Goal: Communication & Community: Answer question/provide support

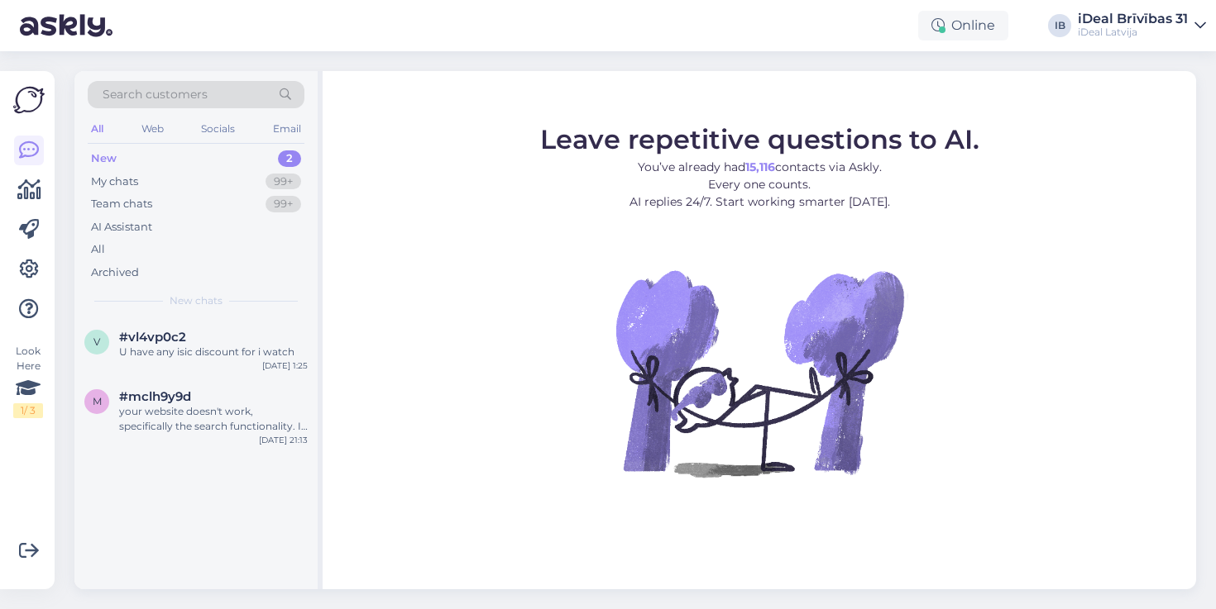
click at [256, 308] on div "Search customers All Web Socials Email New 2 My chats 99+ Team chats 99+ AI Ass…" at bounding box center [195, 194] width 243 height 247
click at [243, 331] on div "#vl4vp0c2" at bounding box center [213, 337] width 189 height 15
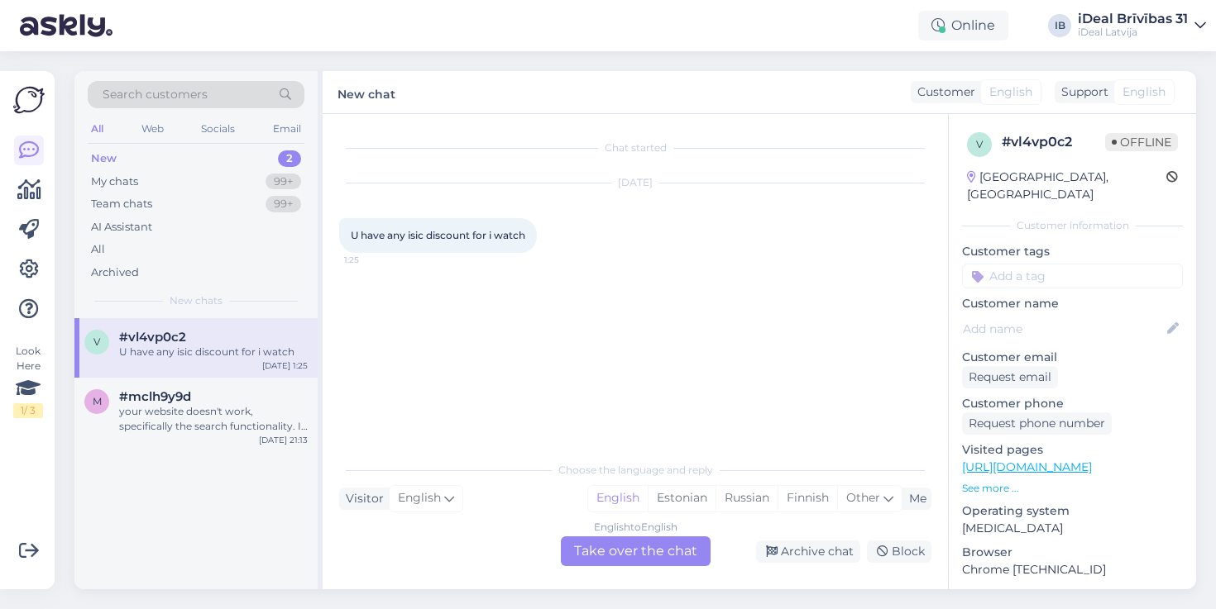
click at [614, 536] on div "Choose the language and reply Visitor English Me English Estonian Russian Finni…" at bounding box center [635, 509] width 592 height 113
click at [614, 541] on div "English to English Take over the chat" at bounding box center [636, 552] width 150 height 30
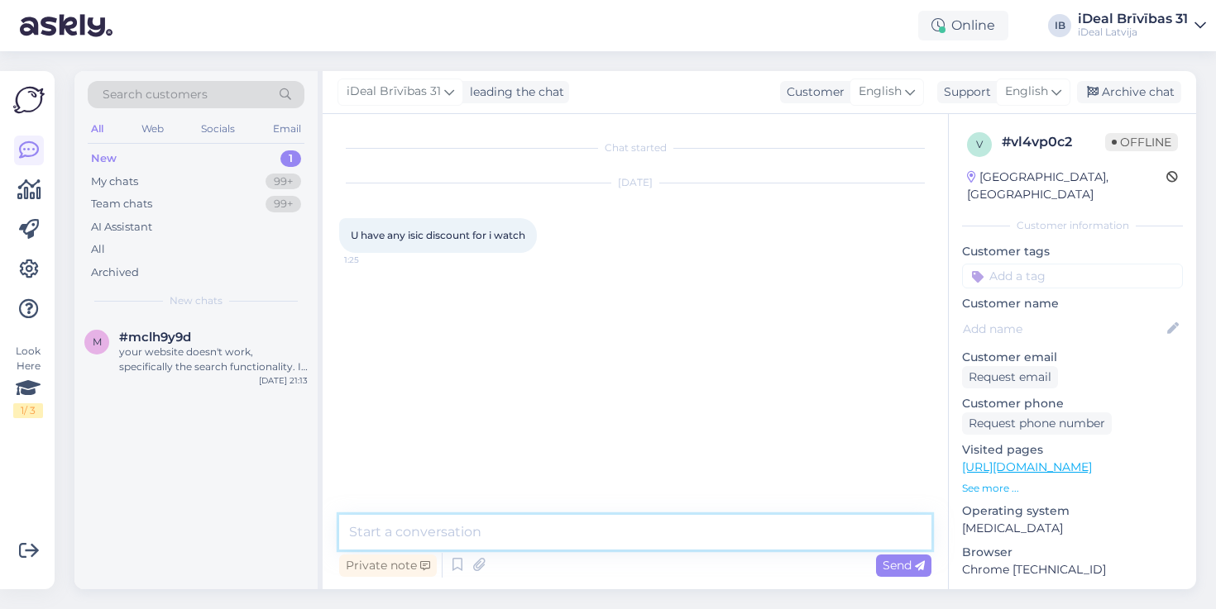
click at [629, 533] on textarea at bounding box center [635, 532] width 592 height 35
type textarea "Hello! Students discounts only apply to Mac and iPad devices."
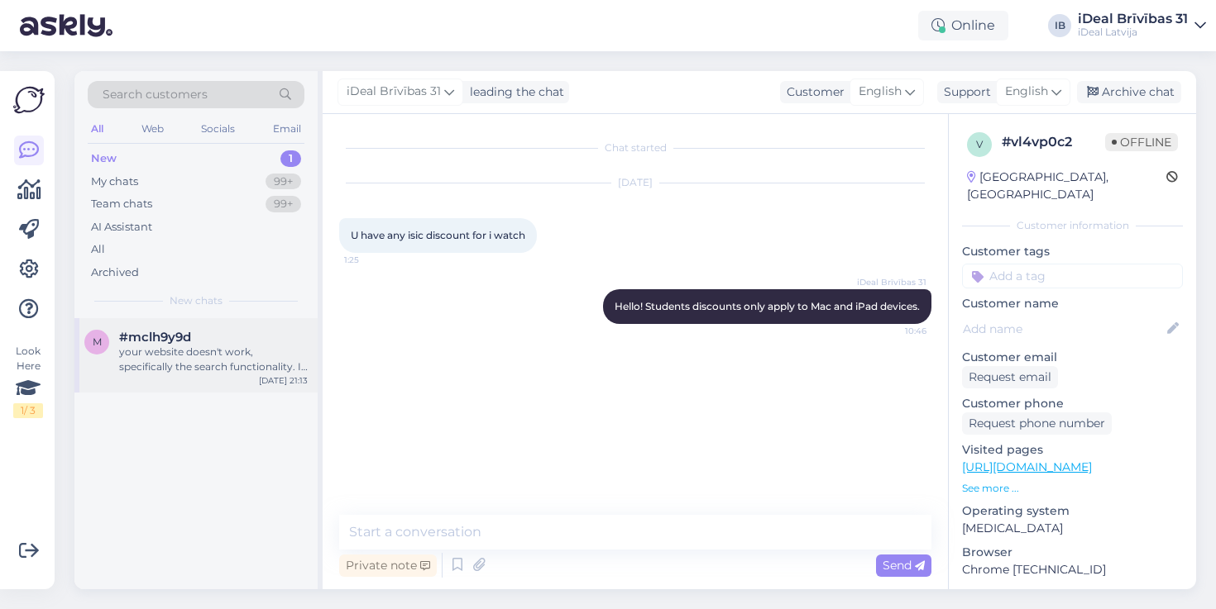
click at [269, 361] on div "your website doesn't work, specifically the search functionality. I click on it…" at bounding box center [213, 360] width 189 height 30
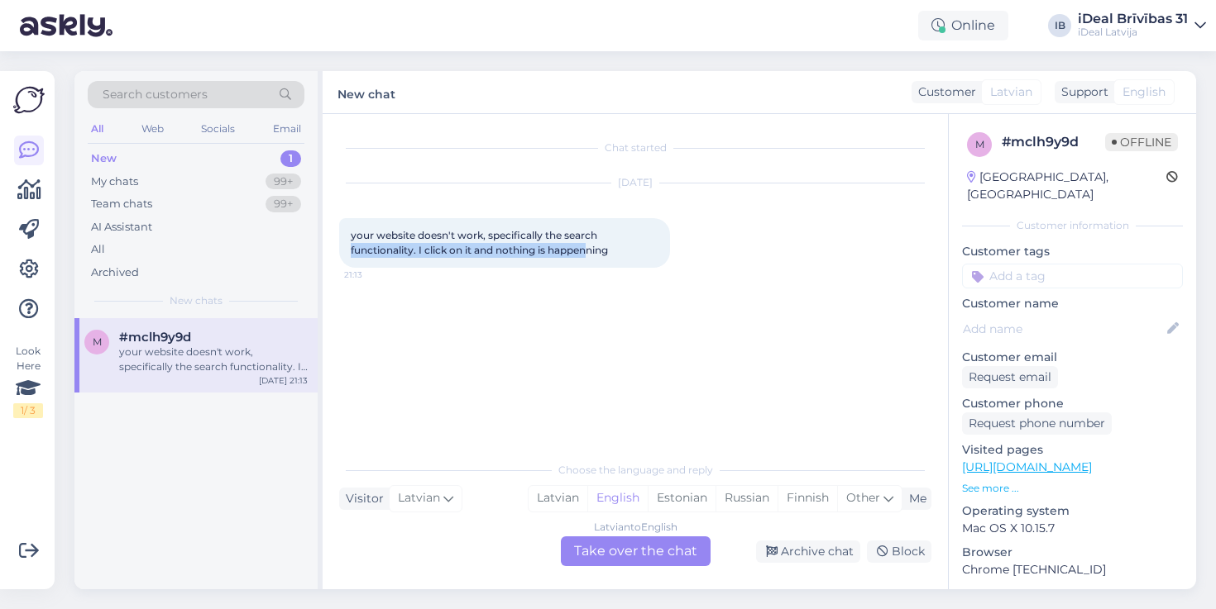
drag, startPoint x: 351, startPoint y: 241, endPoint x: 596, endPoint y: 257, distance: 246.1
click at [596, 257] on div "your website doesn't work, specifically the search functionality. I click on it…" at bounding box center [504, 243] width 331 height 50
click at [607, 282] on div "Aug 21 2025 your website doesn't work, specifically the search functionality. I…" at bounding box center [635, 225] width 592 height 121
drag, startPoint x: 344, startPoint y: 276, endPoint x: 412, endPoint y: 276, distance: 67.8
click at [412, 276] on div "Aug 21 2025 your website doesn't work, specifically the search functionality. I…" at bounding box center [635, 225] width 592 height 121
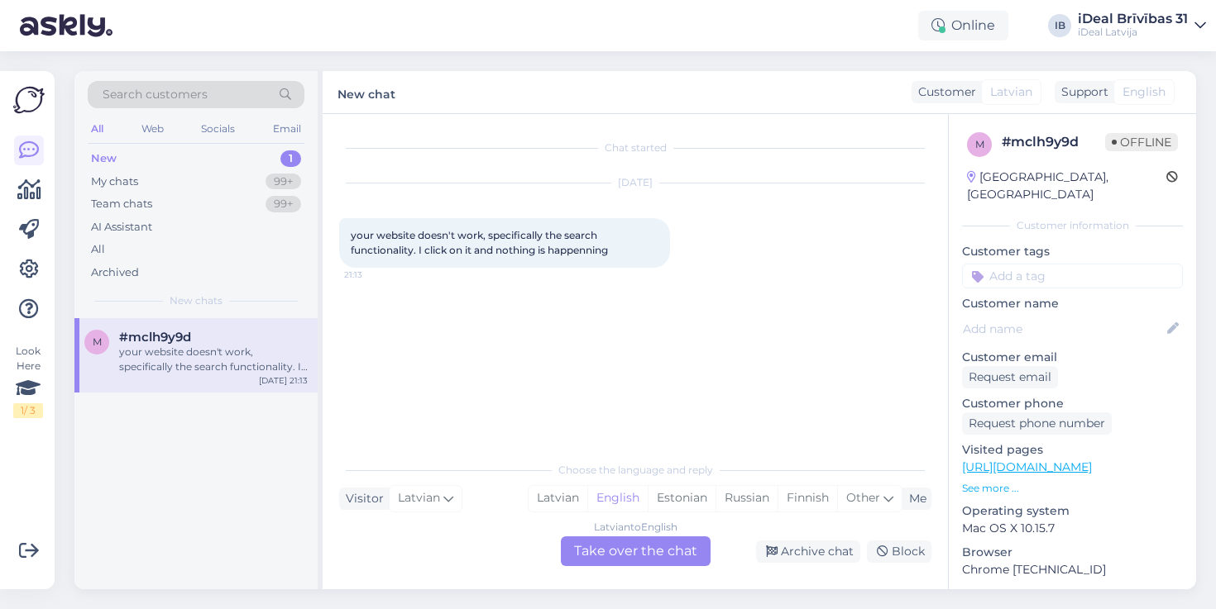
click at [412, 276] on div "Aug 21 2025 your website doesn't work, specifically the search functionality. I…" at bounding box center [635, 225] width 592 height 121
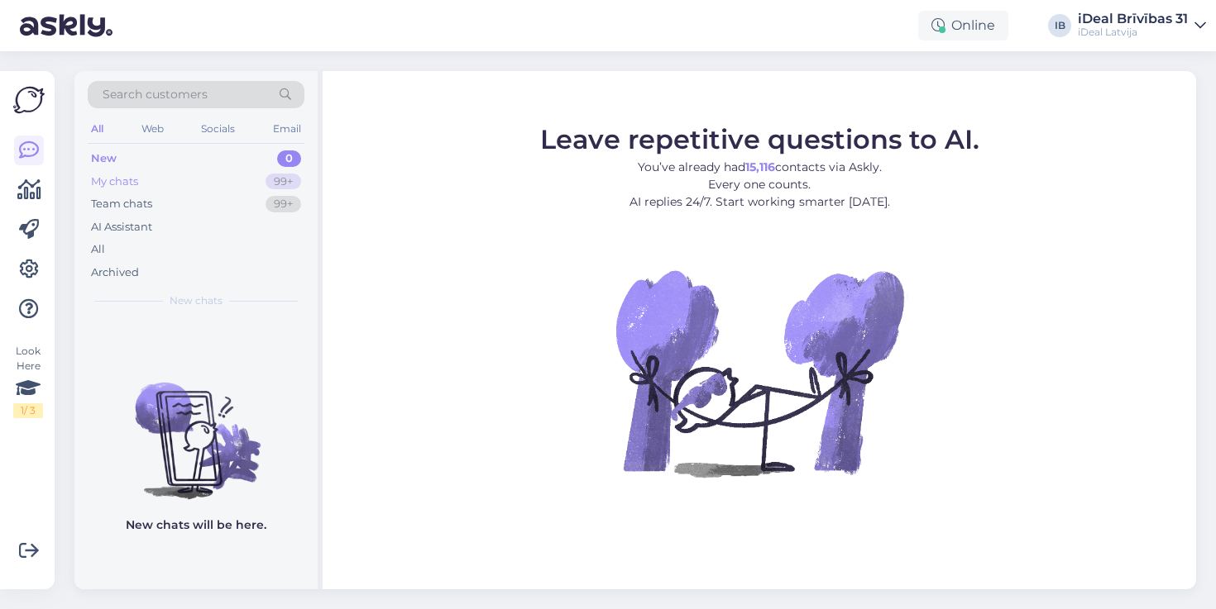
click at [168, 178] on div "My chats 99+" at bounding box center [196, 181] width 217 height 23
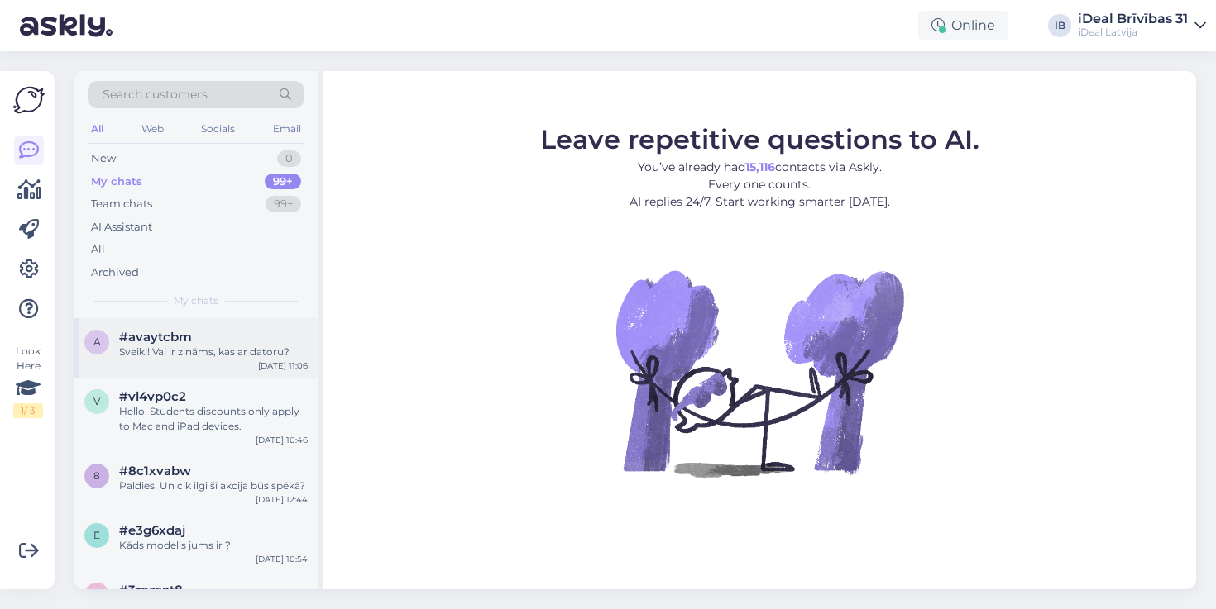
click at [221, 341] on div "#avaytcbm" at bounding box center [213, 337] width 189 height 15
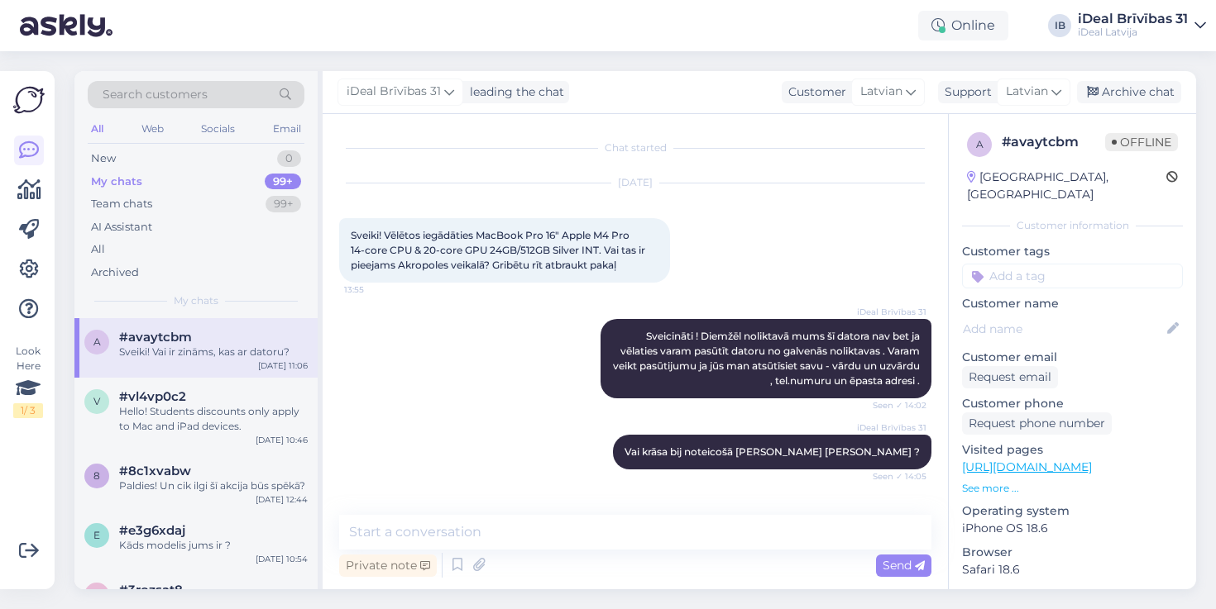
scroll to position [942, 0]
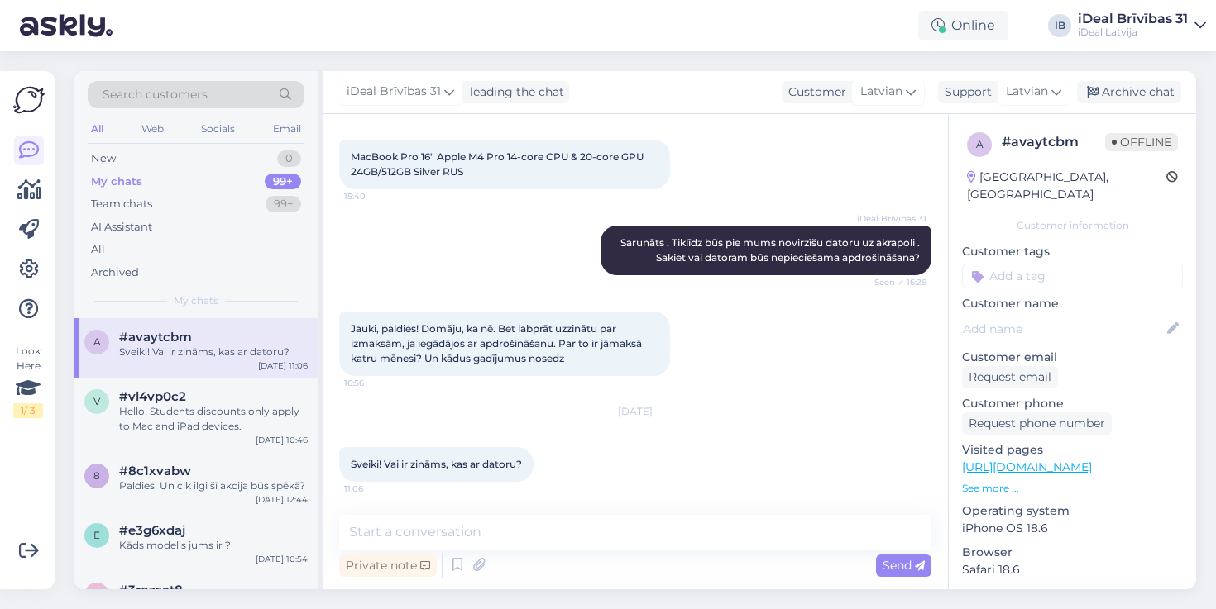
click at [551, 437] on div "Aug 22 2025 Sveiki! Vai ir zināms, kas ar datoru? 11:06" at bounding box center [635, 447] width 592 height 106
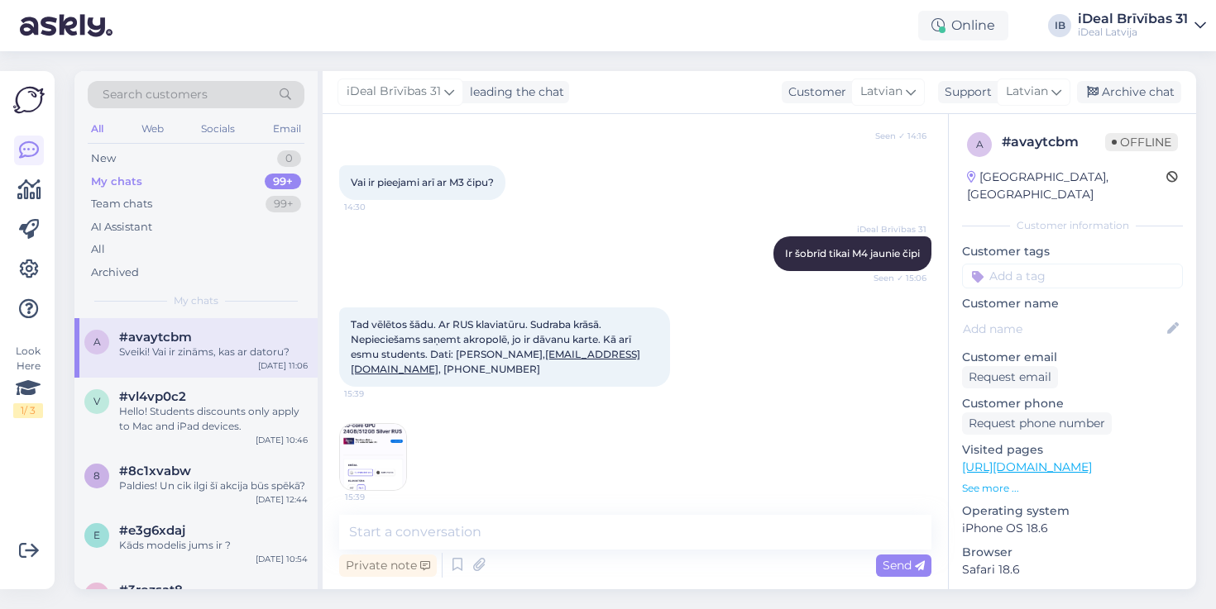
scroll to position [562, 0]
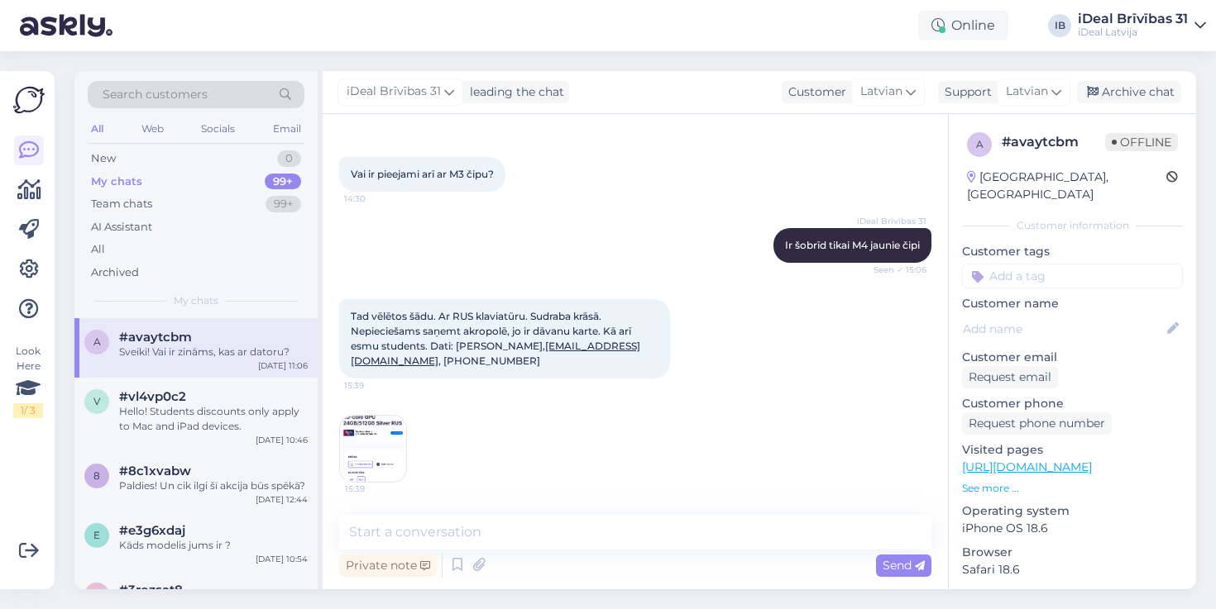
click at [612, 213] on div "iDeal Brīvības 31 Ir šobrīd tikai M4 jaunie čipi Seen ✓ 15:06" at bounding box center [635, 245] width 592 height 71
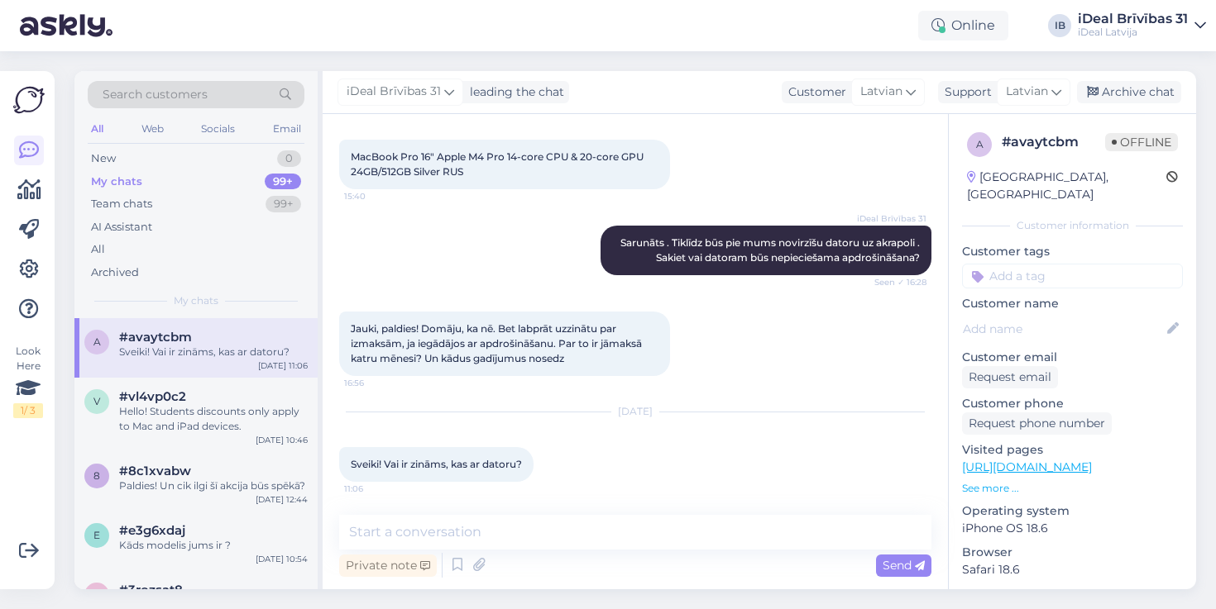
scroll to position [942, 0]
click at [562, 398] on div "Aug 22 2025 Sveiki! Vai ir zināms, kas ar datoru? 11:06" at bounding box center [635, 447] width 592 height 106
click at [702, 391] on div "Jauki, paldies! Domāju, ka nē. Bet labprāt uzzinātu par izmaksām, ja iegādājos …" at bounding box center [635, 344] width 592 height 101
drag, startPoint x: 341, startPoint y: 467, endPoint x: 651, endPoint y: 467, distance: 310.1
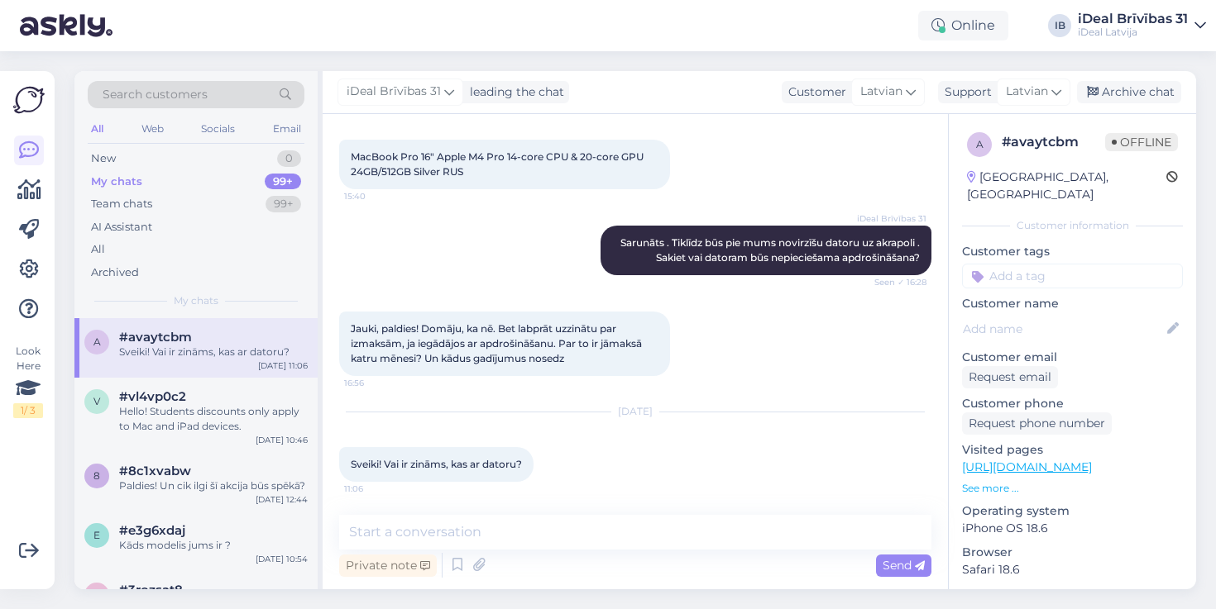
click at [652, 467] on div "Aug 22 2025 Sveiki! Vai ir zināms, kas ar datoru? 11:06" at bounding box center [635, 447] width 592 height 106
click at [651, 467] on div "Aug 22 2025 Sveiki! Vai ir zināms, kas ar datoru? 11:06" at bounding box center [635, 447] width 592 height 106
click at [259, 0] on div "Online IB iDeal Brīvības 31 iDeal Latvija" at bounding box center [608, 25] width 1216 height 51
click at [291, 3] on div "Online IB iDeal Brīvības 31 iDeal Latvija" at bounding box center [608, 25] width 1216 height 51
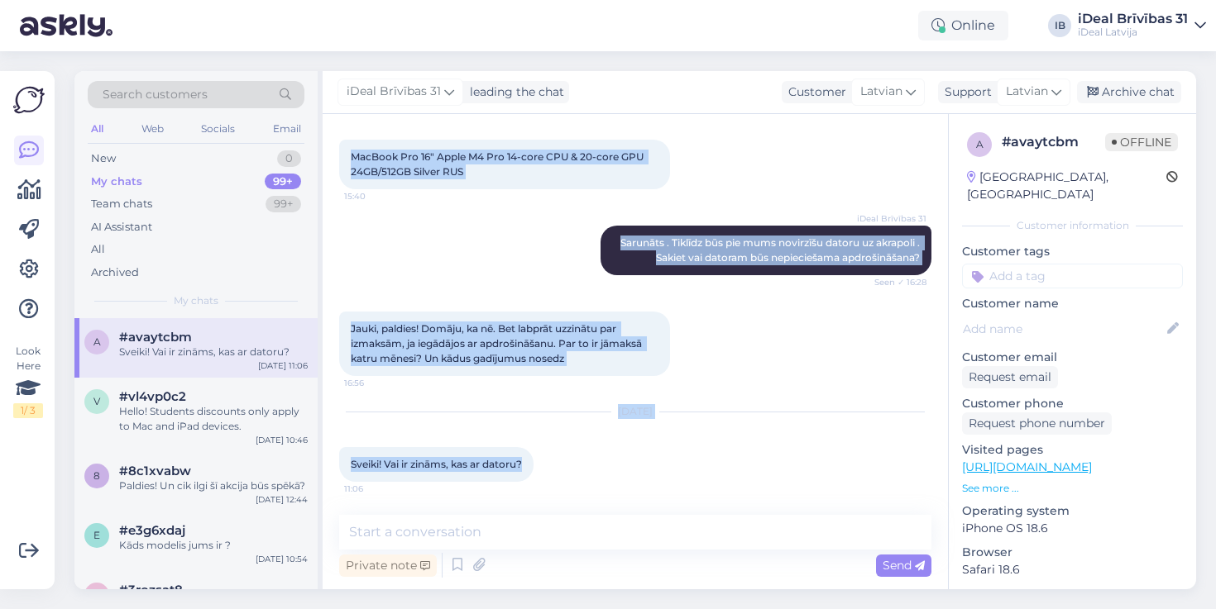
drag, startPoint x: 337, startPoint y: 474, endPoint x: 554, endPoint y: 466, distance: 217.6
click at [554, 471] on div "Chat started Aug 18 2025 Sveiki! Vēlētos iegādāties MacBook Pro 16" Apple M4 Pr…" at bounding box center [635, 352] width 625 height 476
click at [554, 466] on div "Aug 22 2025 Sveiki! Vai ir zināms, kas ar datoru? 11:06" at bounding box center [635, 447] width 592 height 106
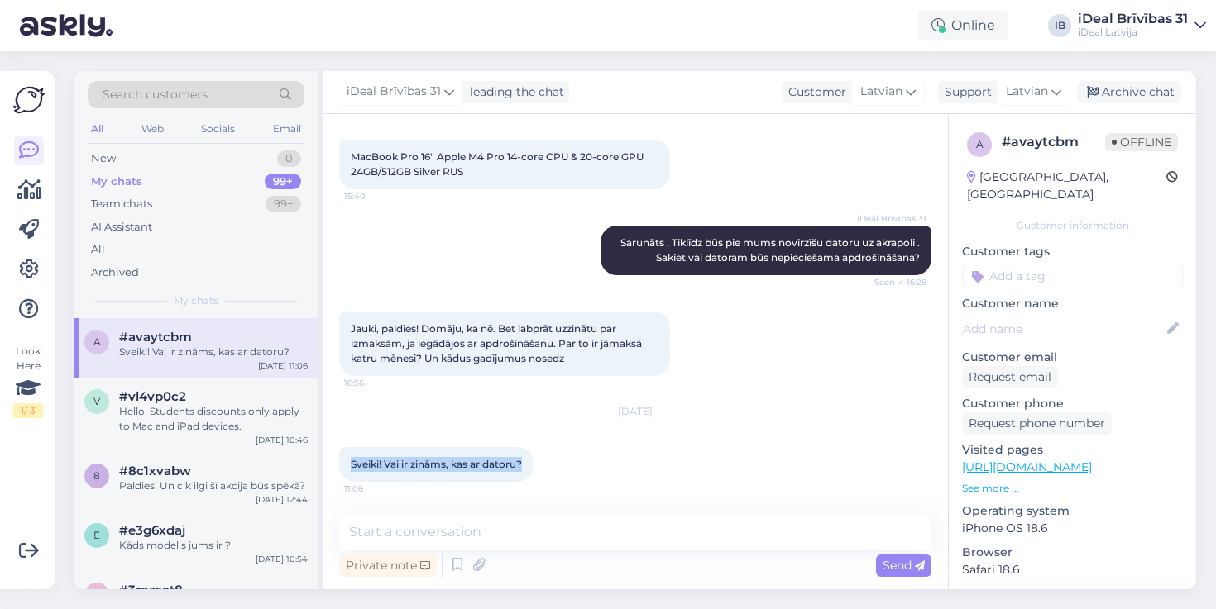
drag, startPoint x: 349, startPoint y: 465, endPoint x: 528, endPoint y: 465, distance: 178.6
click at [528, 465] on div "Sveiki! Vai ir zināms, kas ar datoru? 11:06" at bounding box center [436, 464] width 194 height 35
click at [330, 2] on div "Online IB iDeal Brīvības 31 iDeal Latvija" at bounding box center [608, 25] width 1216 height 51
click at [196, 163] on div "New 0" at bounding box center [196, 158] width 217 height 23
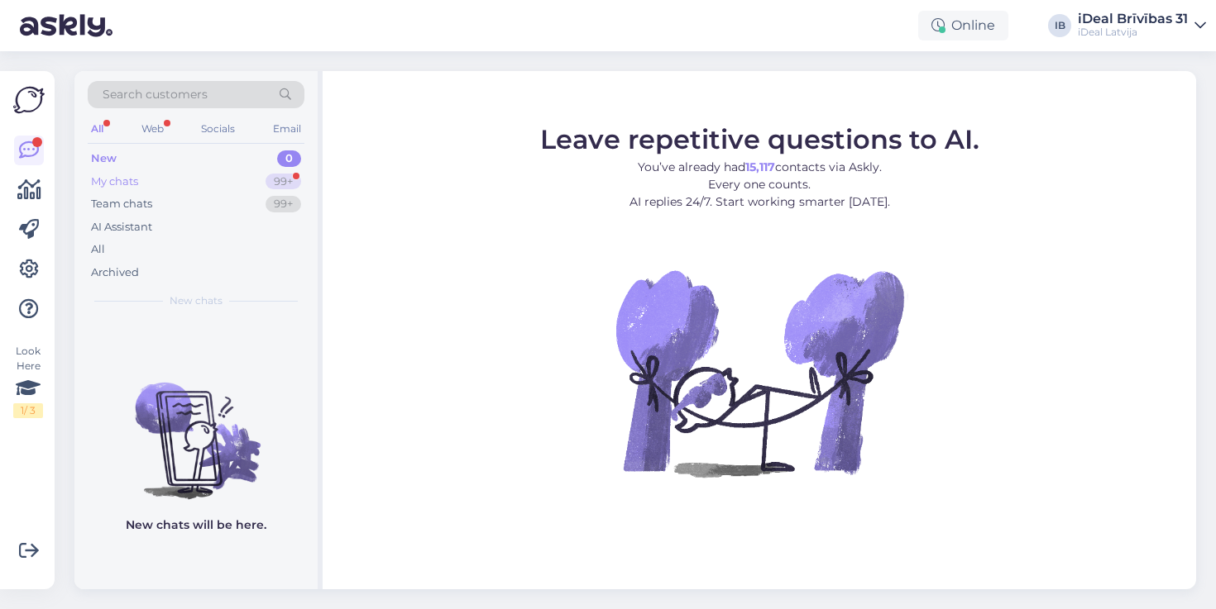
click at [303, 174] on div "My chats 99+" at bounding box center [196, 181] width 217 height 23
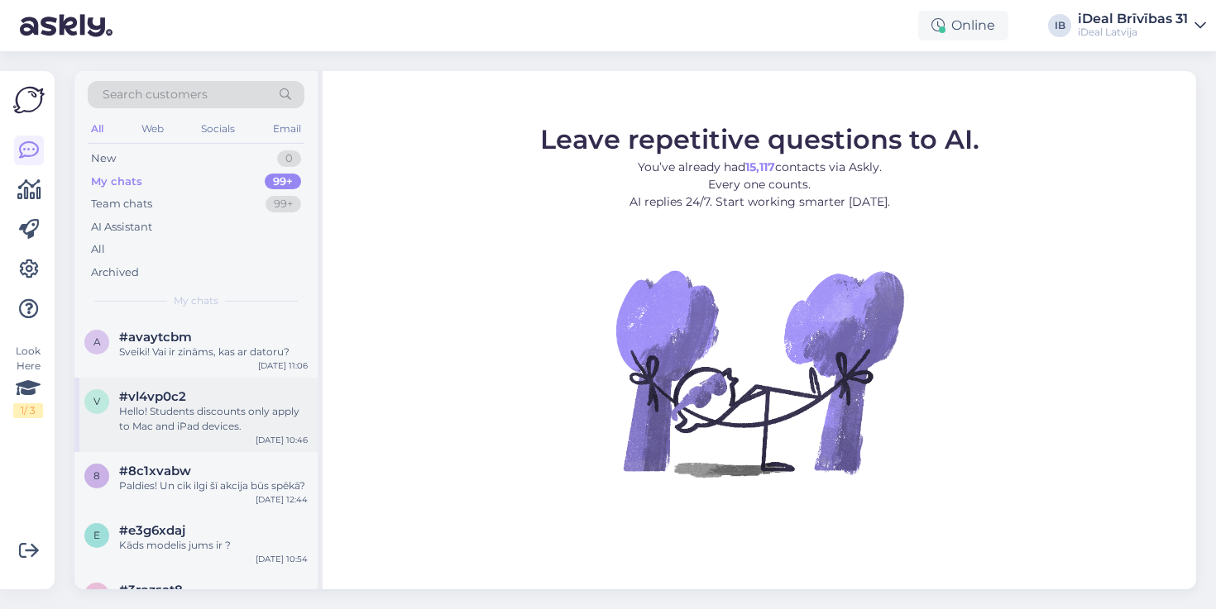
click at [299, 416] on div "Hello! Students discounts only apply to Mac and iPad devices." at bounding box center [213, 419] width 189 height 30
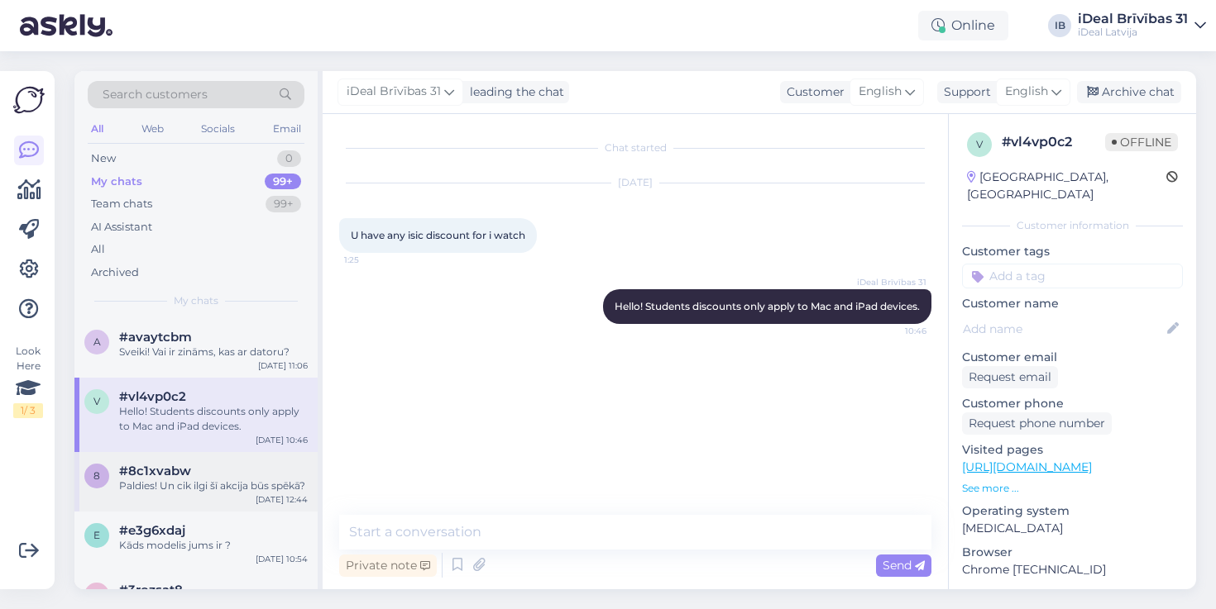
click at [228, 474] on div "#8c1xvabw" at bounding box center [213, 471] width 189 height 15
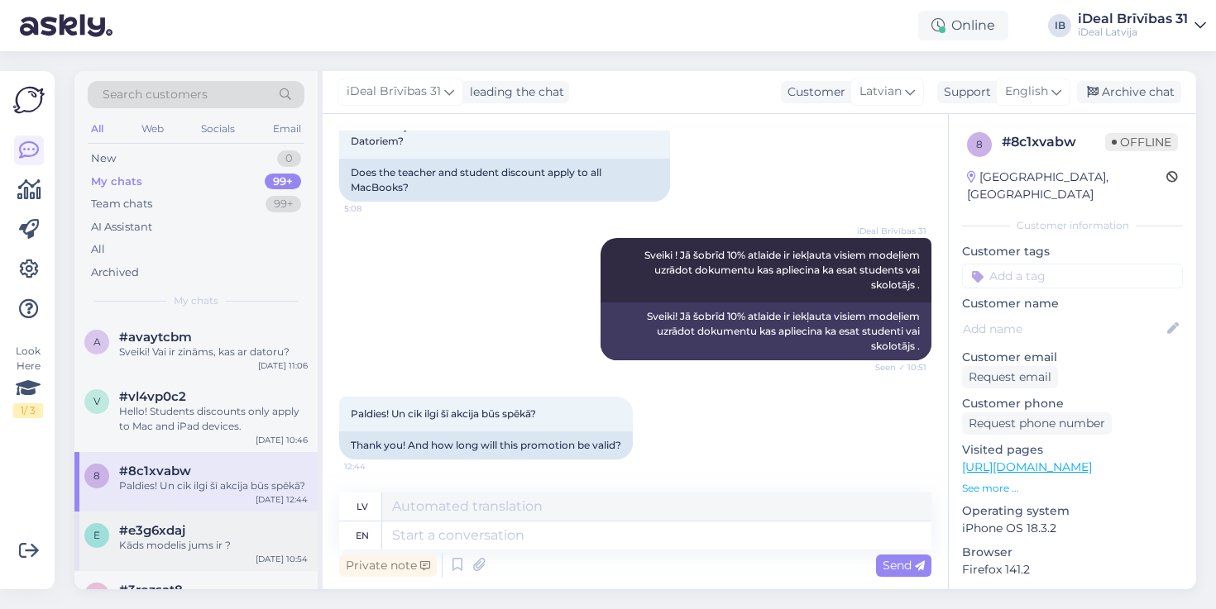
scroll to position [109, 0]
click at [208, 571] on div "e #e3g6xdaj Kāds modelis jums ir ? [DATE] 10:54" at bounding box center [195, 542] width 243 height 60
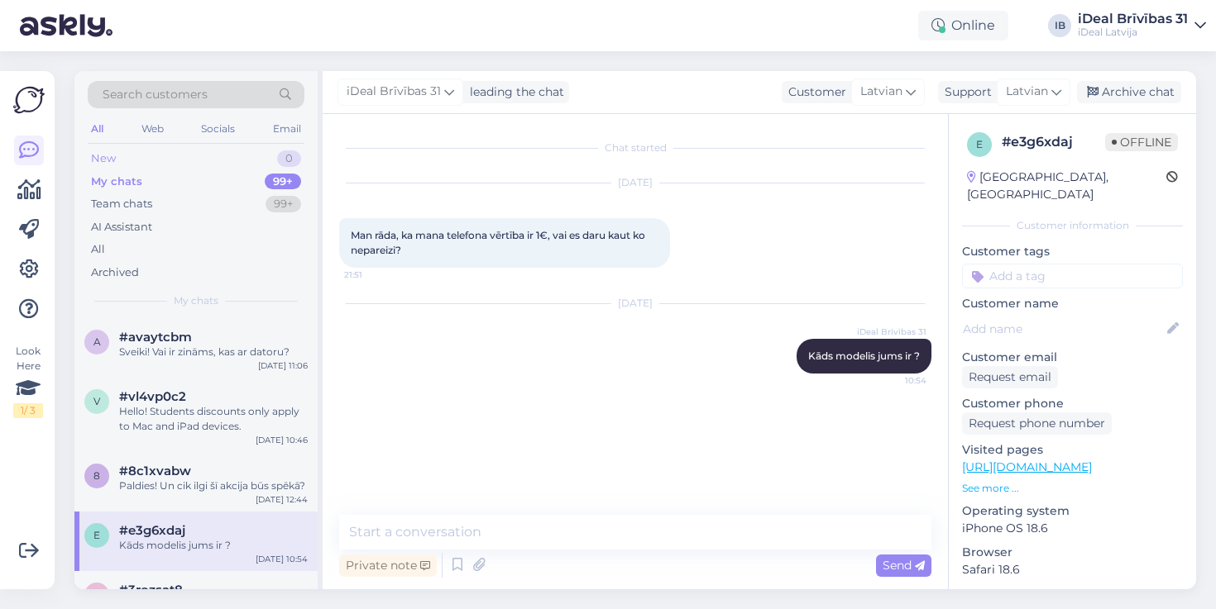
click at [276, 157] on div "New 0" at bounding box center [196, 158] width 217 height 23
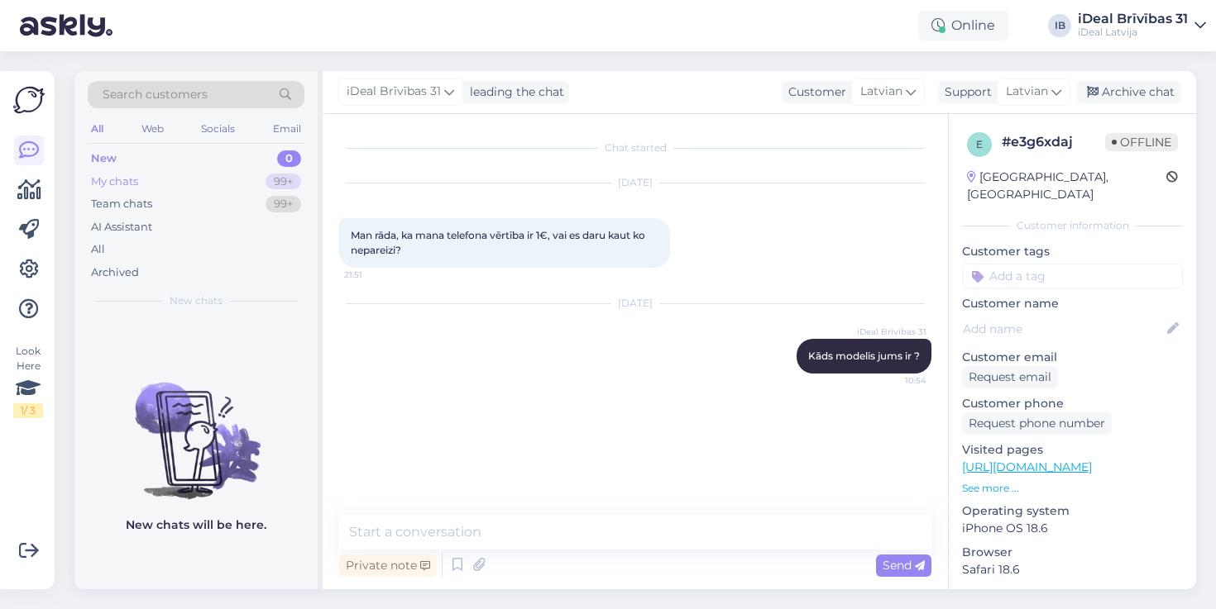
click at [147, 183] on div "My chats 99+" at bounding box center [196, 181] width 217 height 23
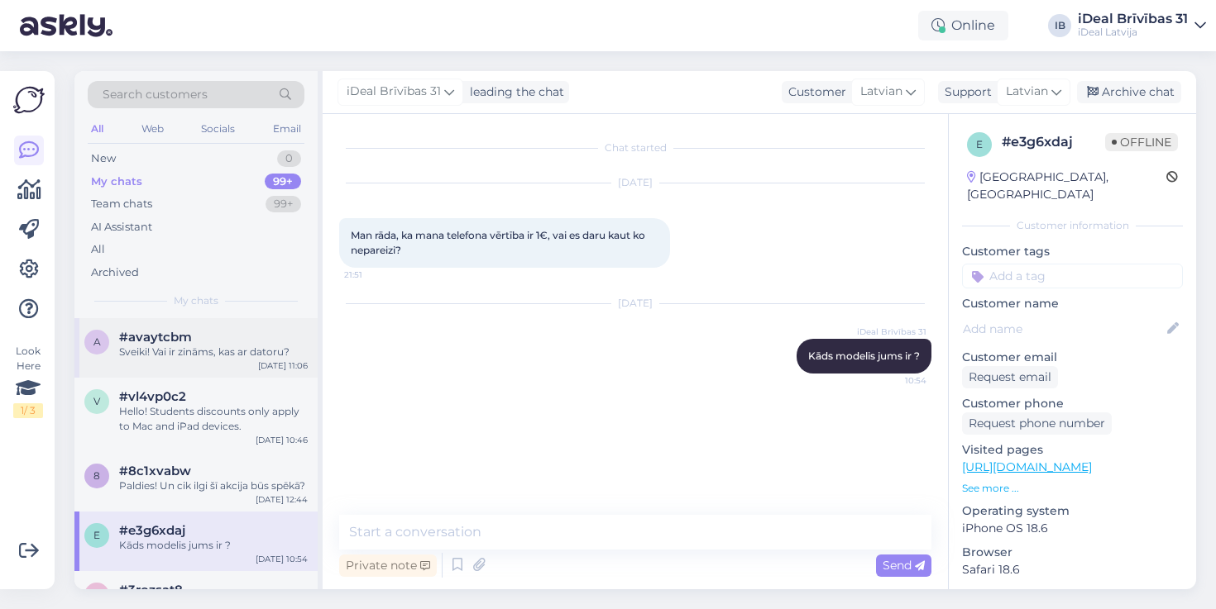
click at [162, 330] on span "#avaytcbm" at bounding box center [155, 337] width 73 height 15
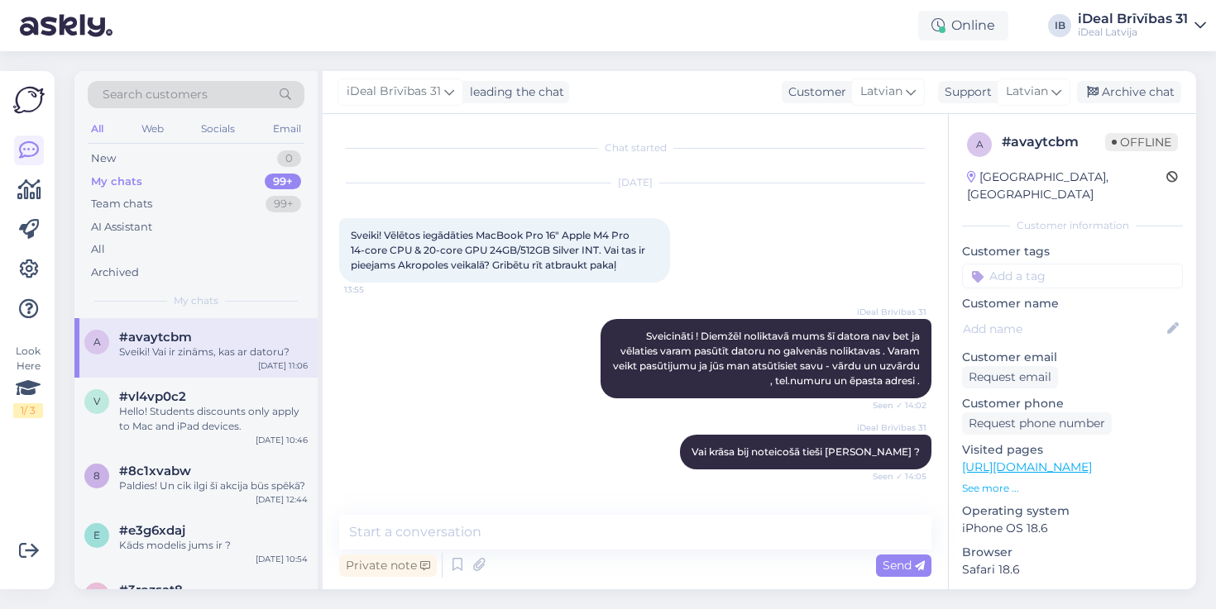
scroll to position [942, 0]
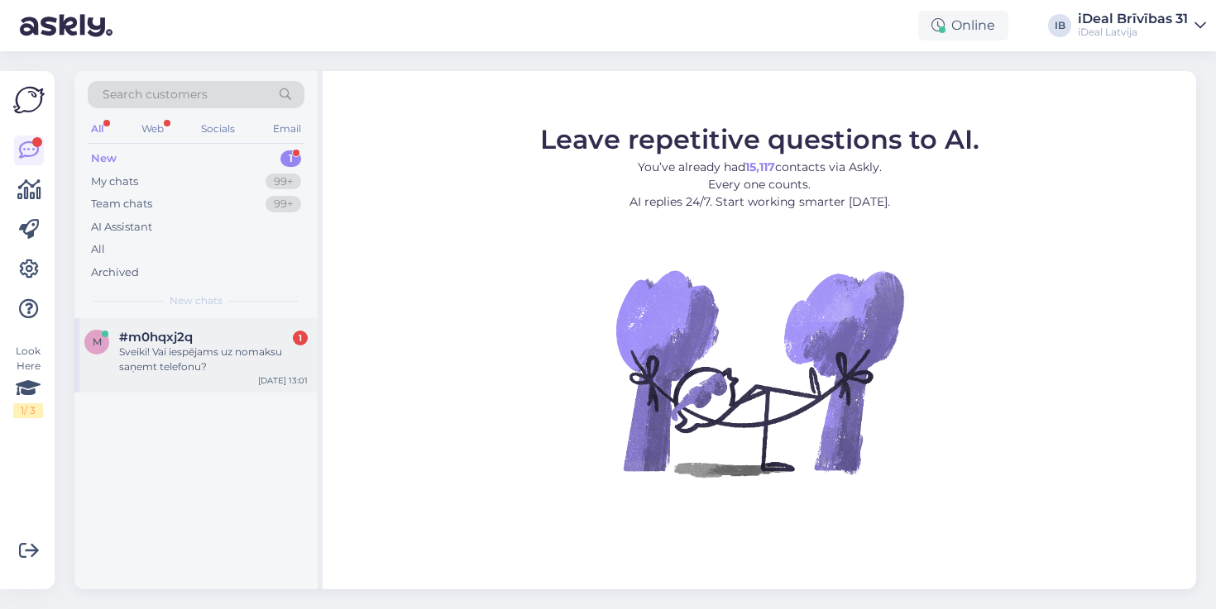
click at [225, 375] on div "m #m0hqxj2q 1 Sveiki! Vai iespējams uz nomaksu saņemt telefonu? Aug 22 13:01" at bounding box center [195, 355] width 243 height 74
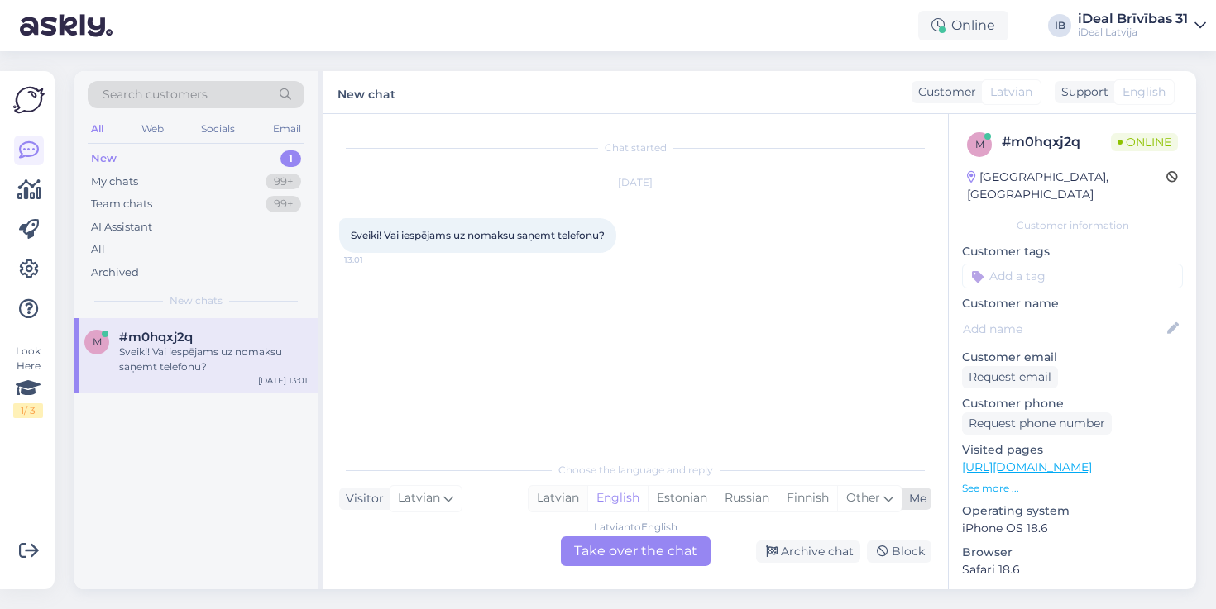
click at [542, 490] on div "Latvian" at bounding box center [557, 498] width 59 height 25
click at [662, 553] on div "Latvian to Latvian Take over the chat" at bounding box center [636, 552] width 150 height 30
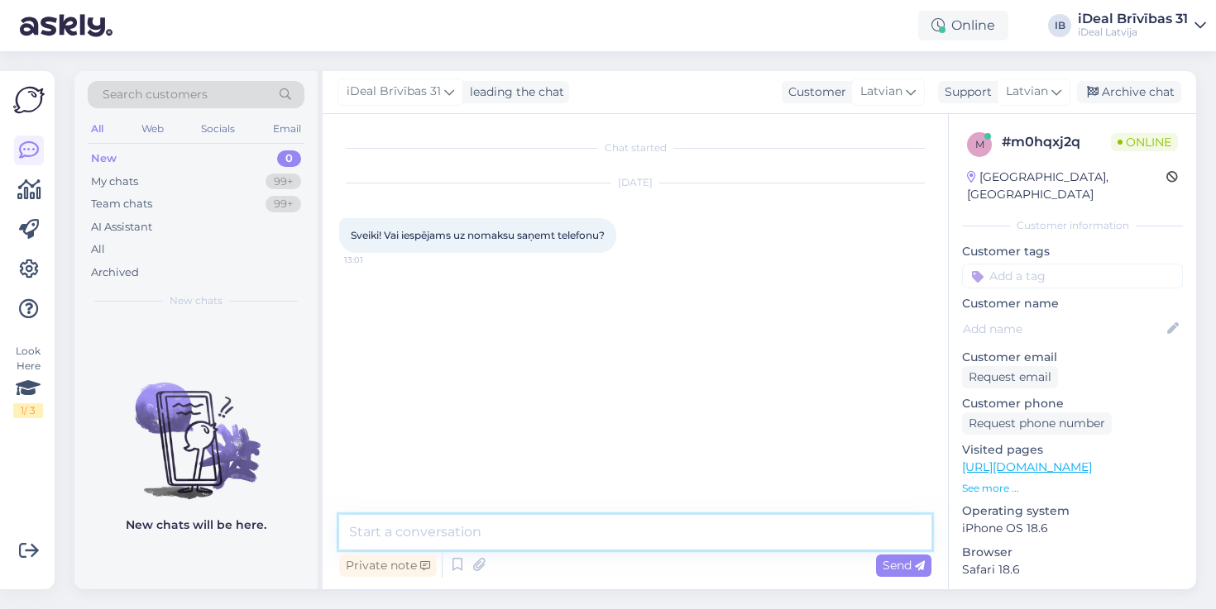
click at [636, 527] on textarea at bounding box center [635, 532] width 592 height 35
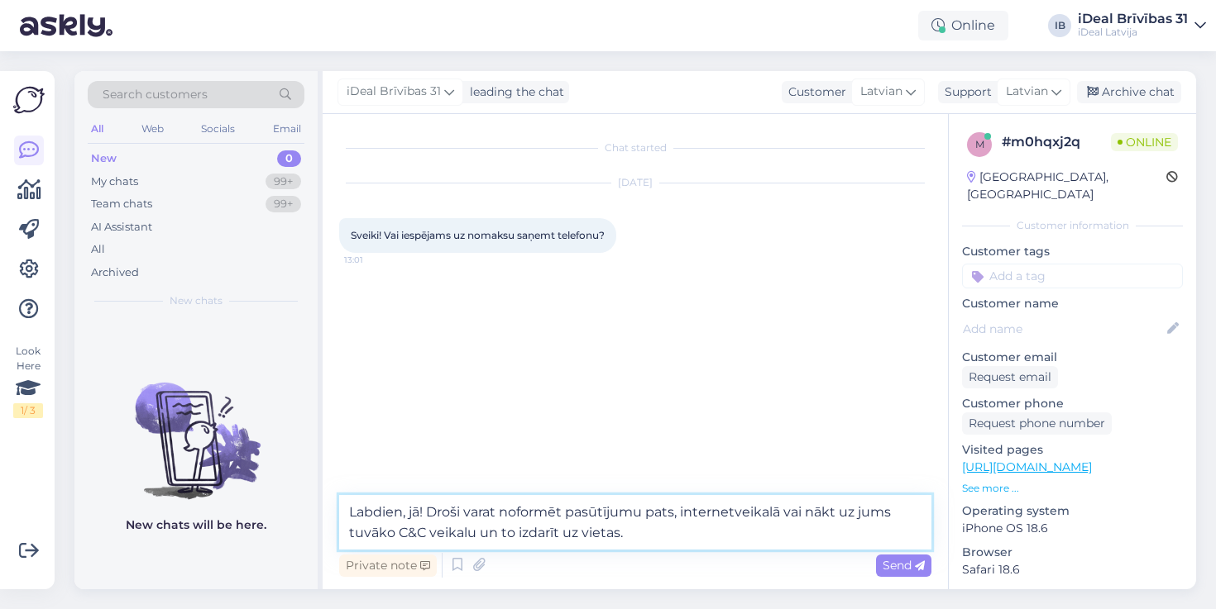
click at [681, 510] on textarea "Labdien, jā! Droši varat noformēt pasūtījumu pats, internetveikalā vai nākt uz …" at bounding box center [635, 522] width 592 height 55
click at [667, 516] on textarea "Labdien, jā! Droši varat noformēt pasūtījumu pats, internetveikalā vai nākt uz …" at bounding box center [635, 522] width 592 height 55
type textarea "Labdien, jā! Droši varat noformēt pasūtījumu internetveikalā vai nākt uz jums t…"
click at [734, 539] on textarea "Labdien, jā! Droši varat noformēt pasūtījumu internetveikalā vai nākt uz jums t…" at bounding box center [635, 522] width 592 height 55
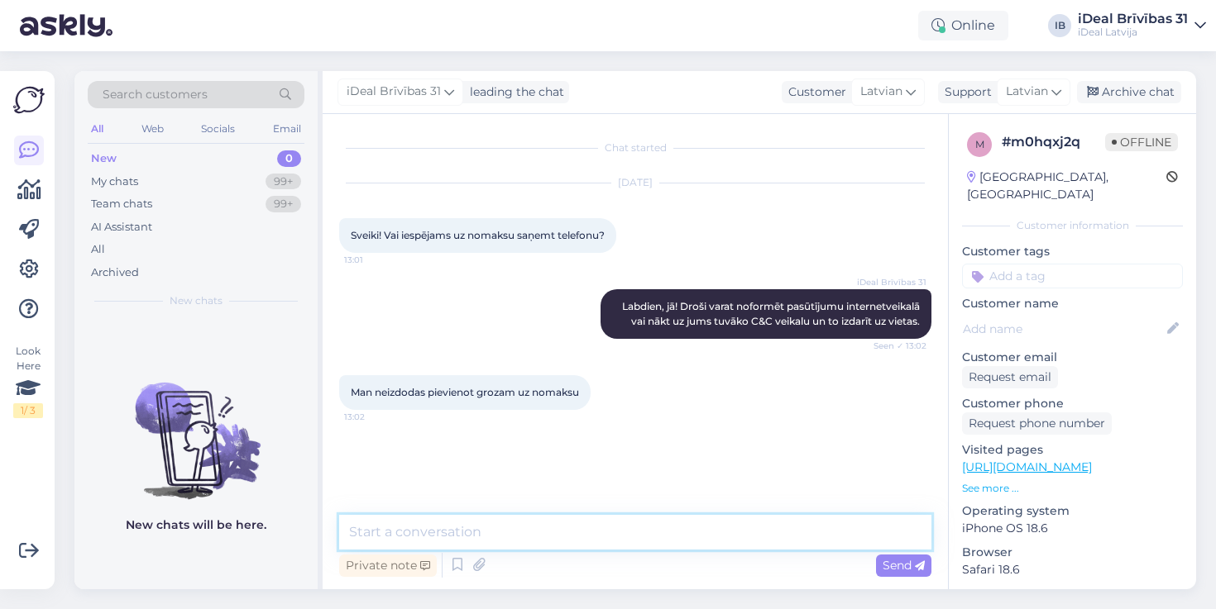
type textarea "I"
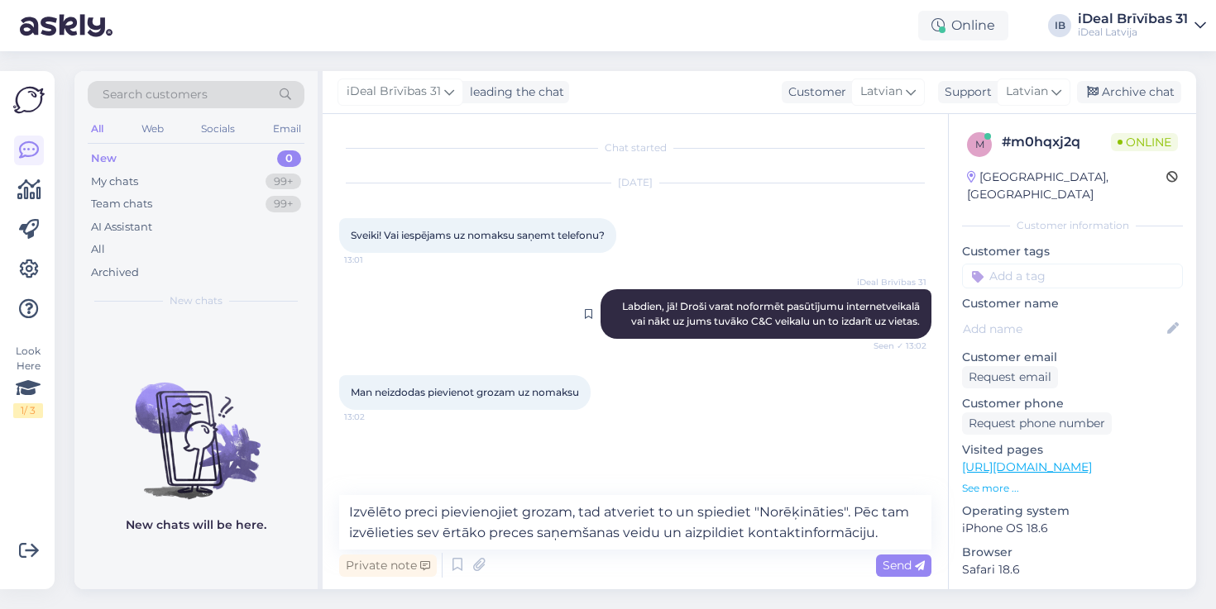
click at [806, 302] on span "Labdien, jā! Droši varat noformēt pasūtījumu internetveikalā vai nākt uz jums t…" at bounding box center [772, 313] width 300 height 27
click at [900, 537] on textarea "Izvēlēto preci pievienojiet grozam, tad atveriet to un spiediet "Norēķināties".…" at bounding box center [635, 522] width 592 height 55
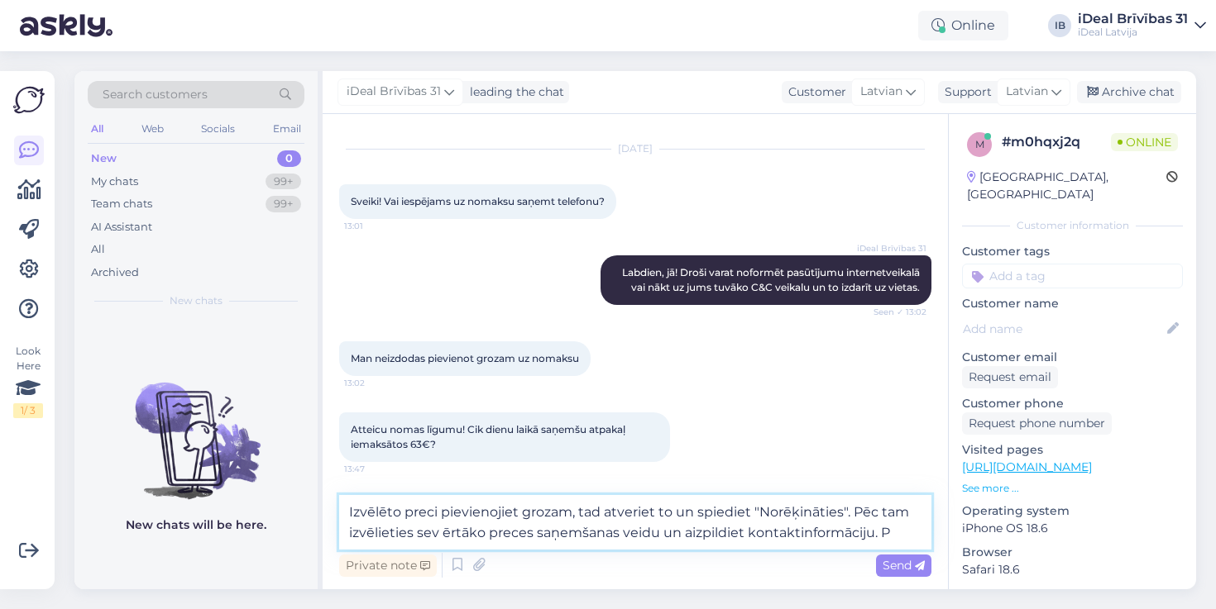
scroll to position [14, 0]
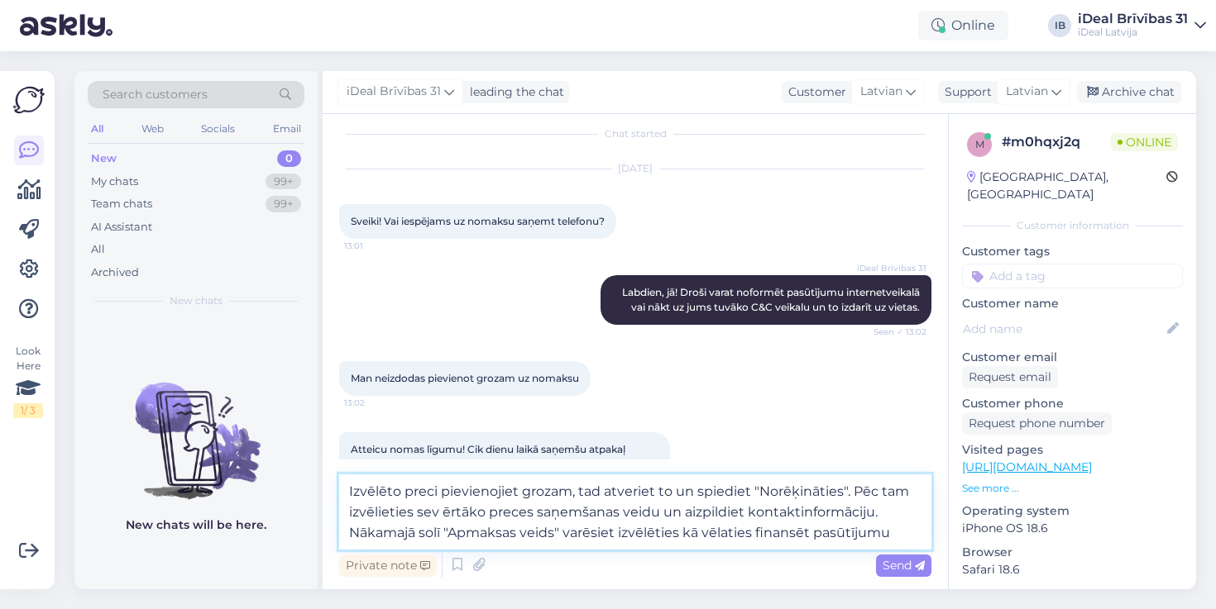
type textarea "Izvēlēto preci pievienojiet grozam, tad atveriet to un spiediet "Norēķināties".…"
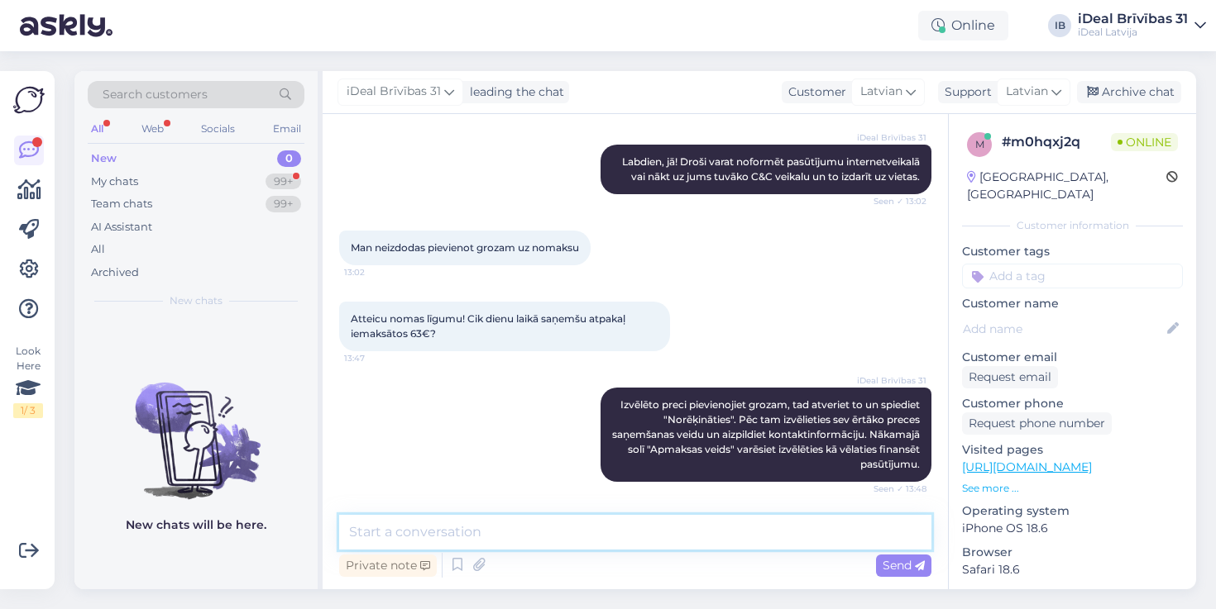
scroll to position [231, 0]
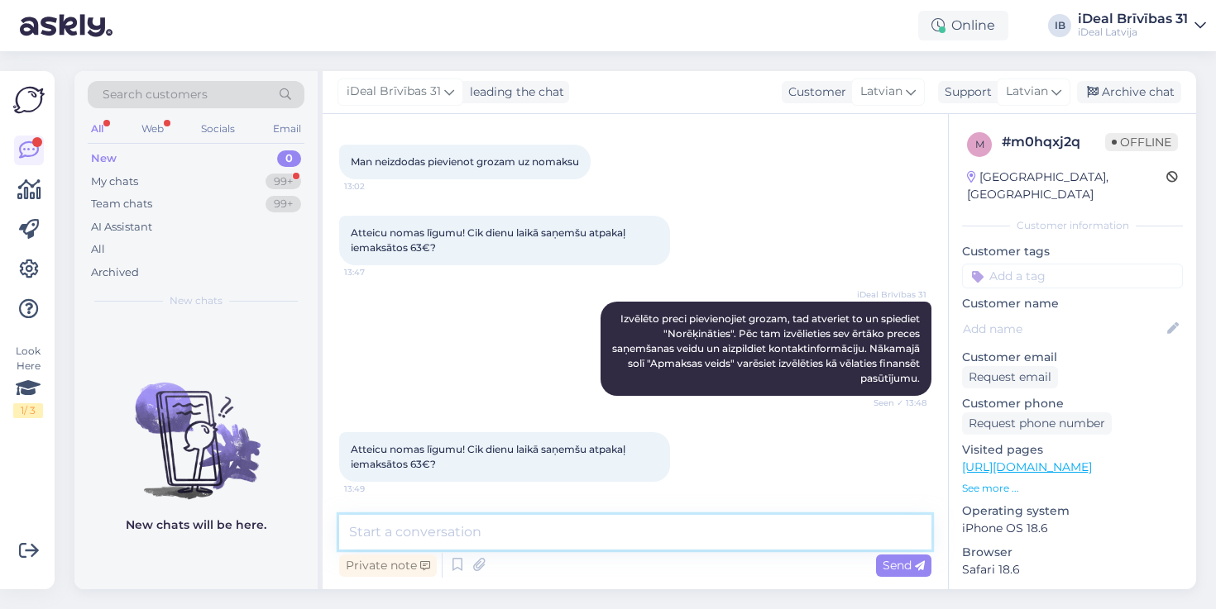
type textarea "I"
type textarea "Naudas atmaksa tiek veikta 14 dienu laikā."
